Goal: Check status: Check status

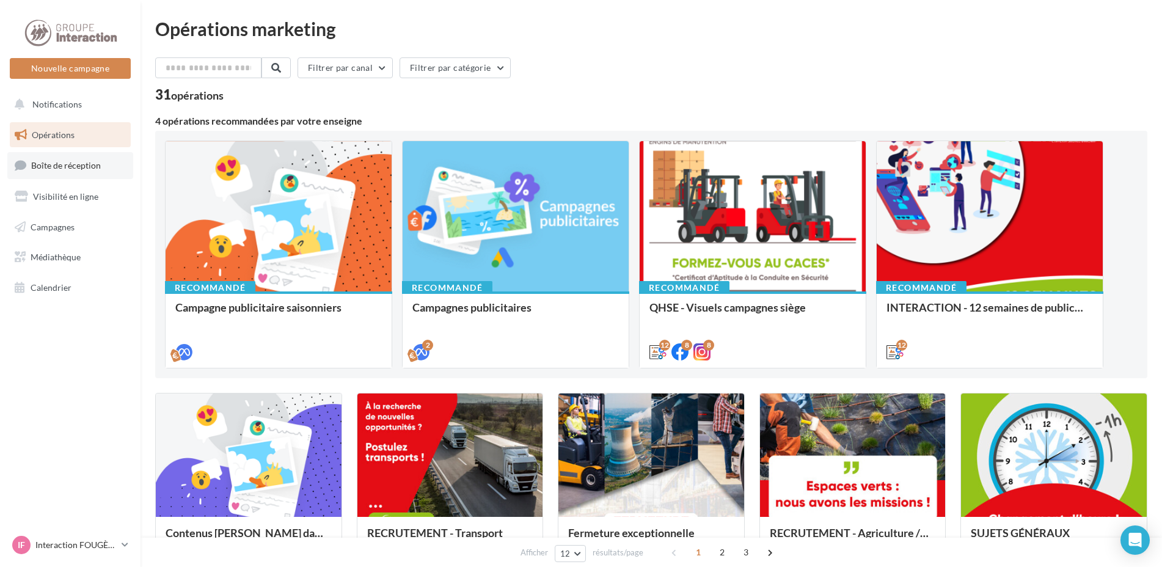
click at [46, 166] on span "Boîte de réception" at bounding box center [66, 165] width 70 height 10
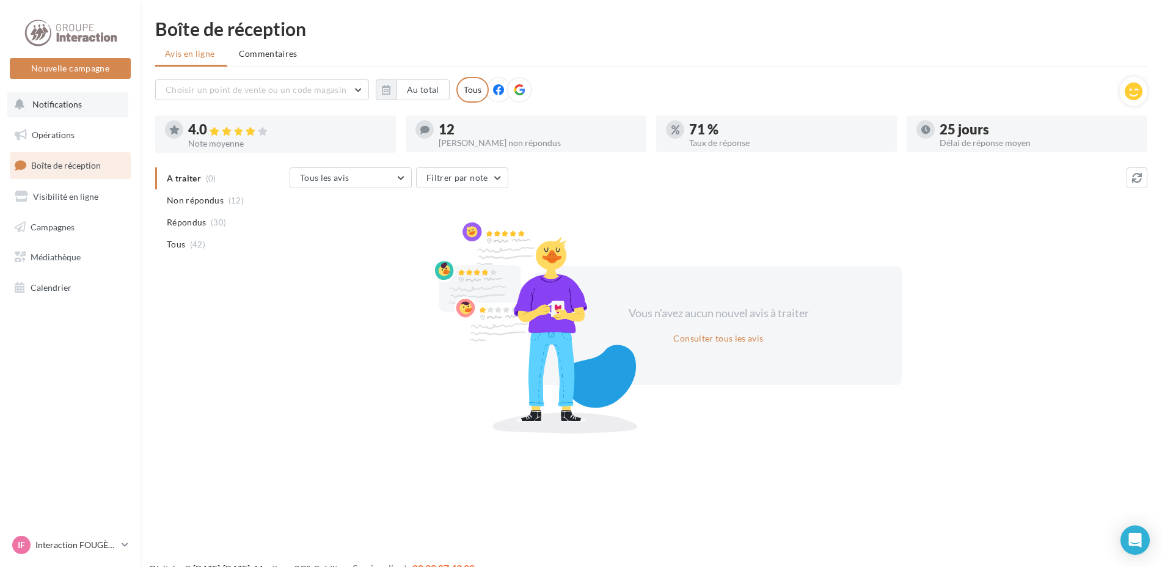
click at [55, 108] on span "Notifications" at bounding box center [56, 104] width 49 height 10
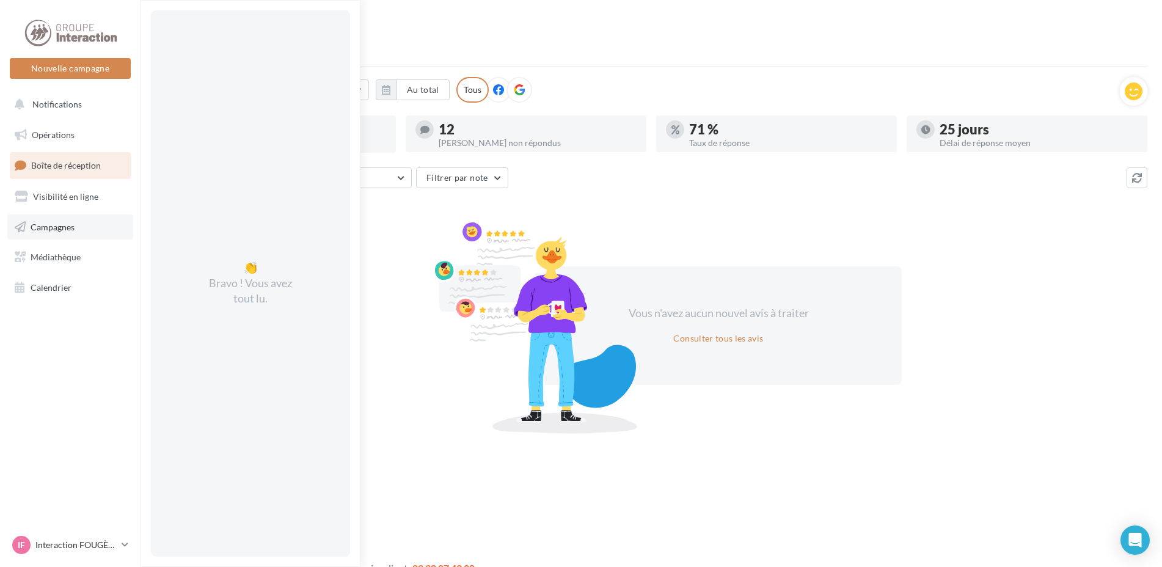
click at [53, 229] on span "Campagnes" at bounding box center [53, 226] width 44 height 10
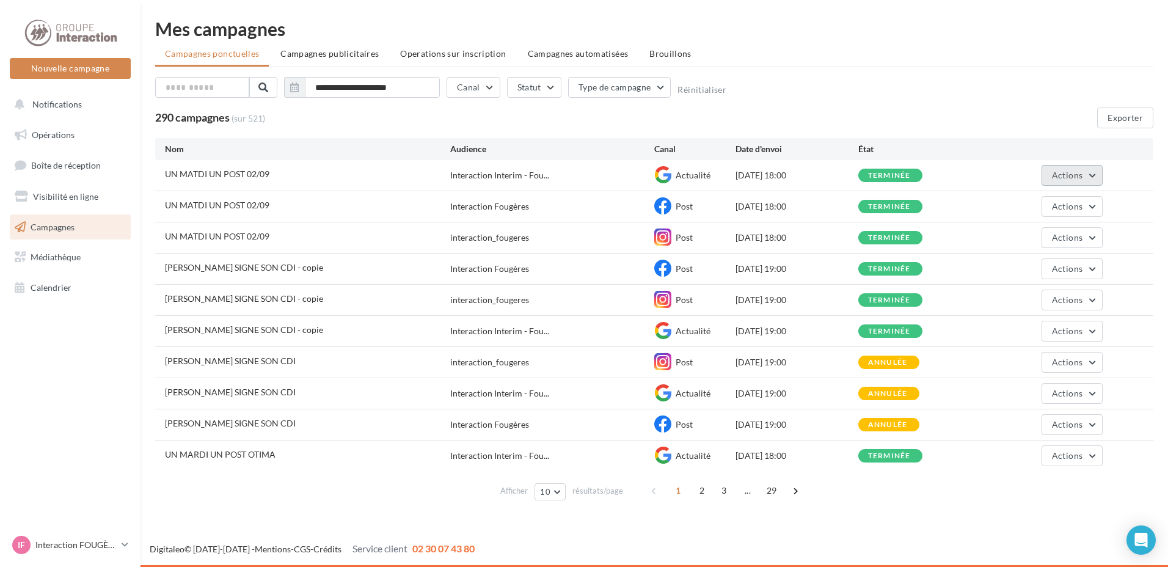
click at [1102, 178] on button "Actions" at bounding box center [1072, 175] width 61 height 21
click at [1050, 202] on button "Voir les résultats" at bounding box center [1042, 204] width 122 height 32
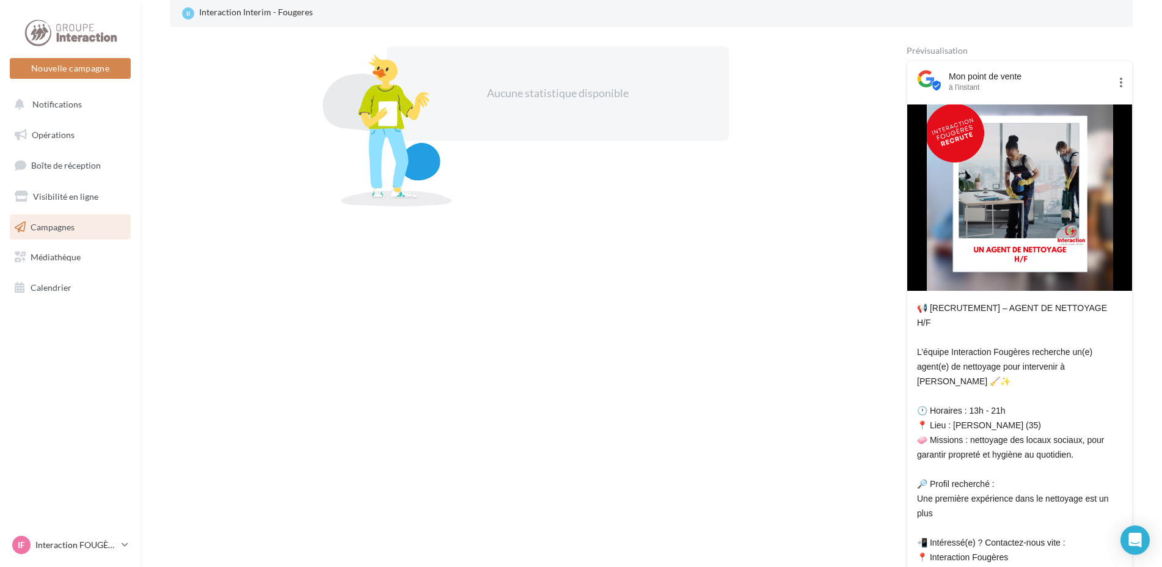
scroll to position [61, 0]
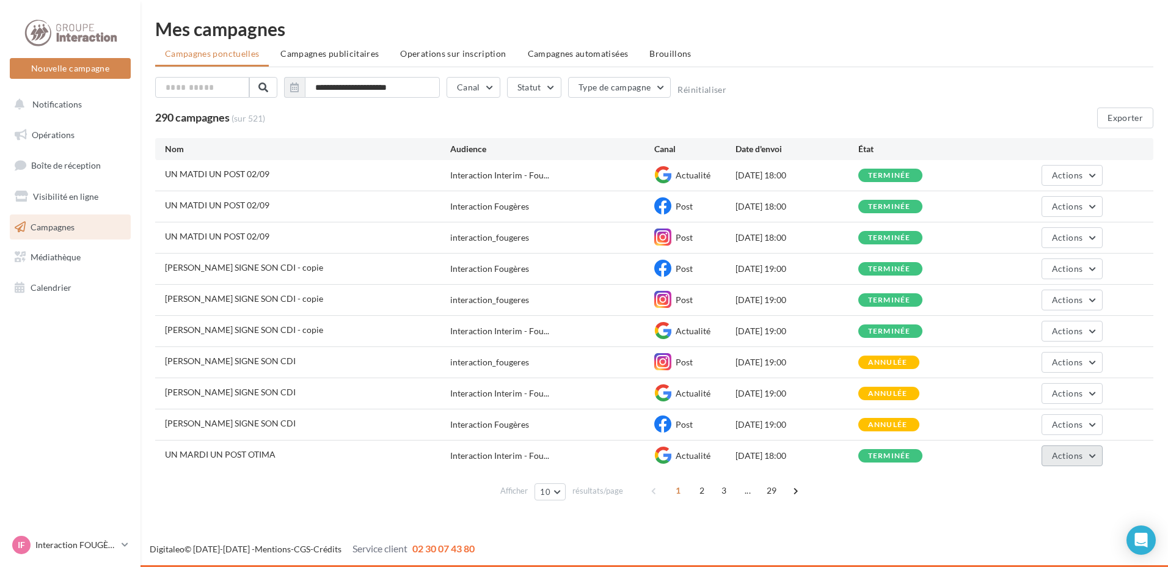
click at [1097, 460] on button "Actions" at bounding box center [1072, 455] width 61 height 21
click at [1027, 489] on button "Voir les résultats" at bounding box center [1042, 485] width 122 height 32
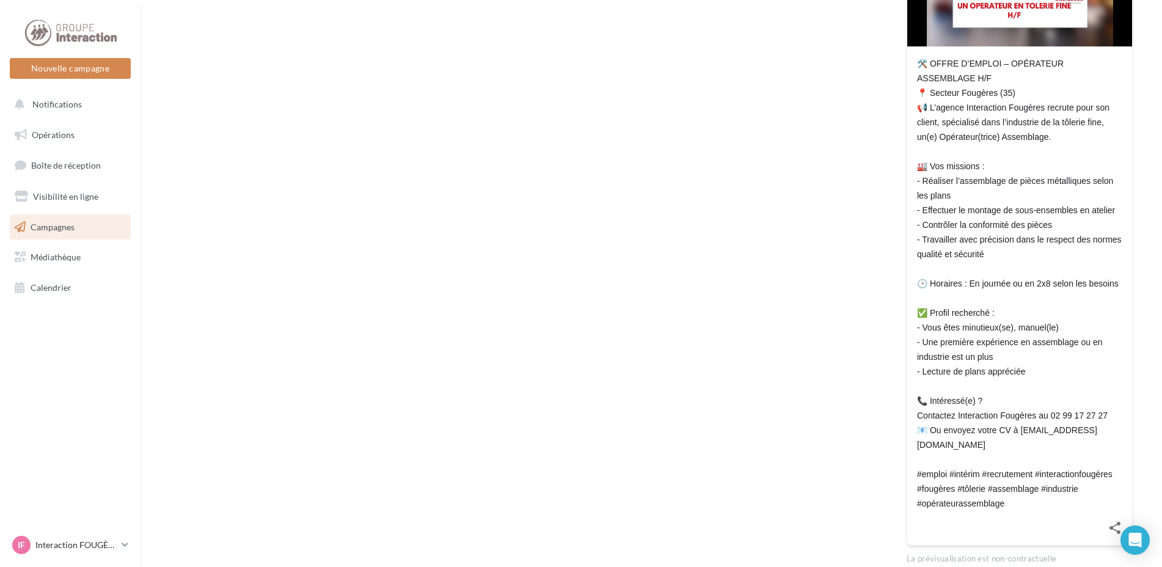
scroll to position [61, 0]
